Goal: Navigation & Orientation: Find specific page/section

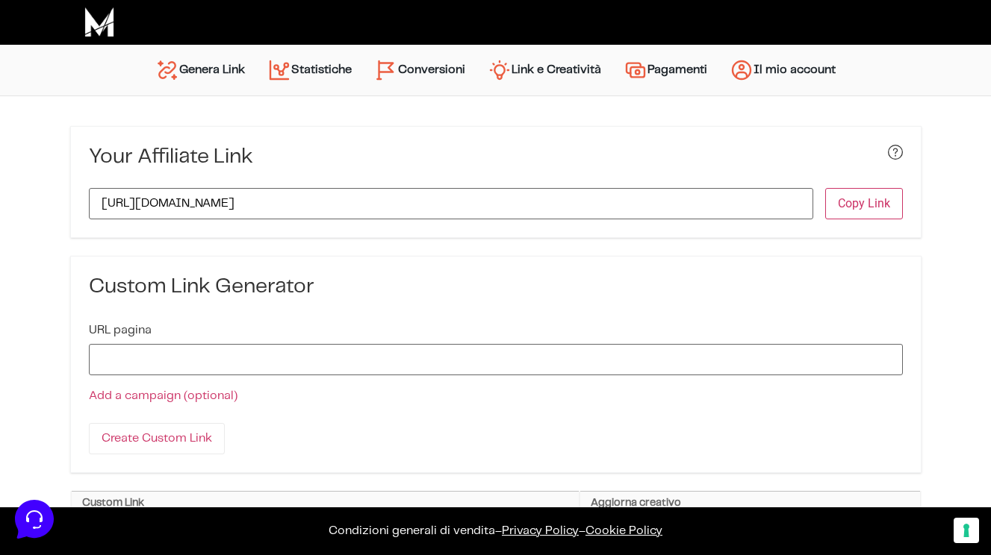
click at [399, 66] on link "Conversioni" at bounding box center [419, 70] width 113 height 36
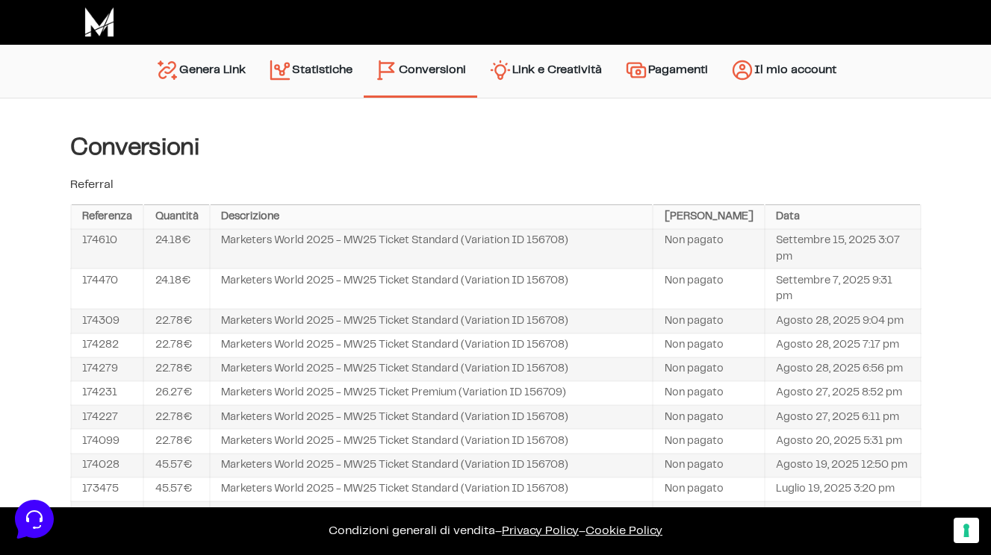
click at [399, 66] on link "Conversioni" at bounding box center [420, 70] width 113 height 36
